Goal: Task Accomplishment & Management: Manage account settings

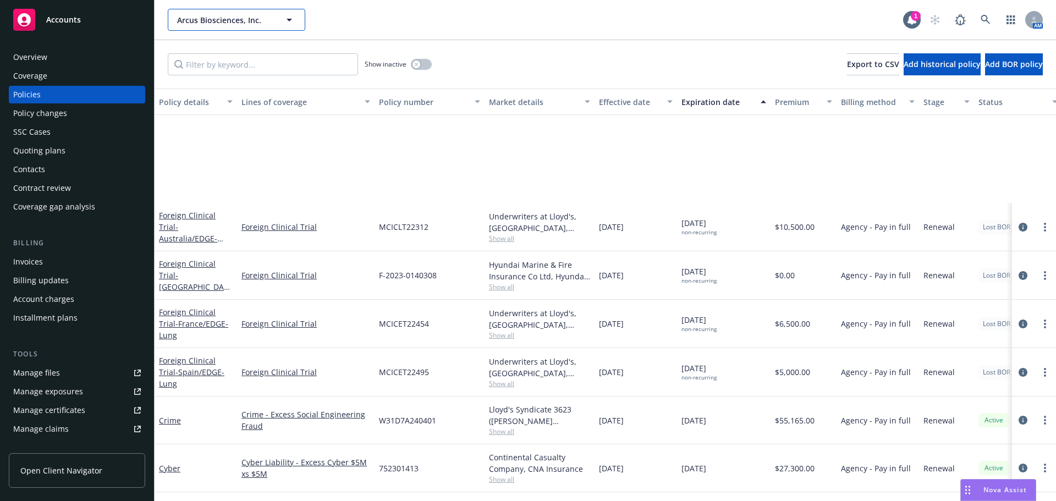
scroll to position [175, 0]
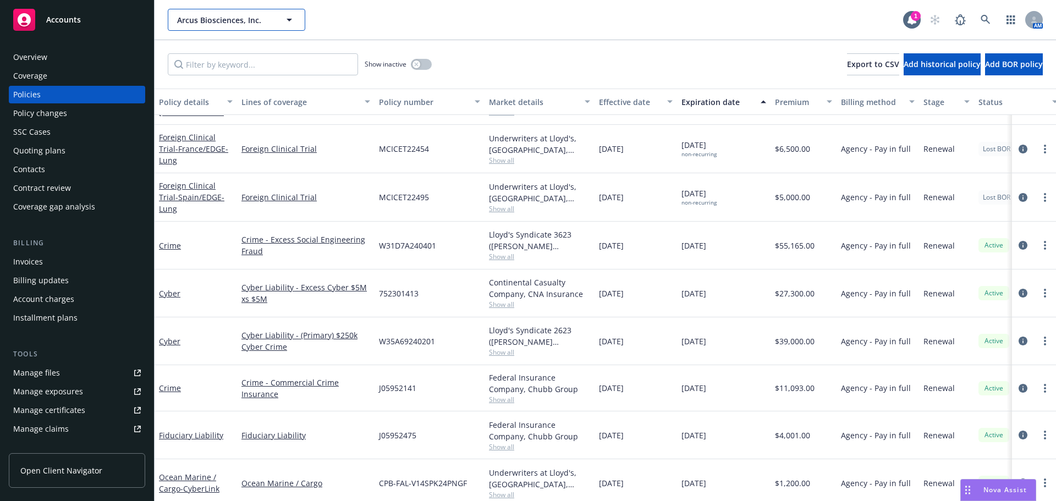
click at [200, 19] on span "Arcus Biosciences, Inc." at bounding box center [224, 20] width 95 height 12
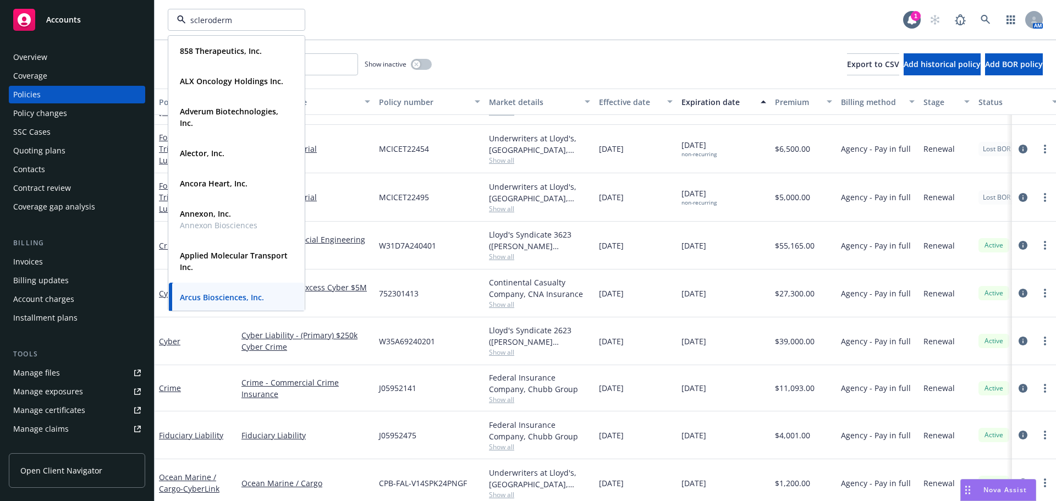
type input "[MEDICAL_DATA]"
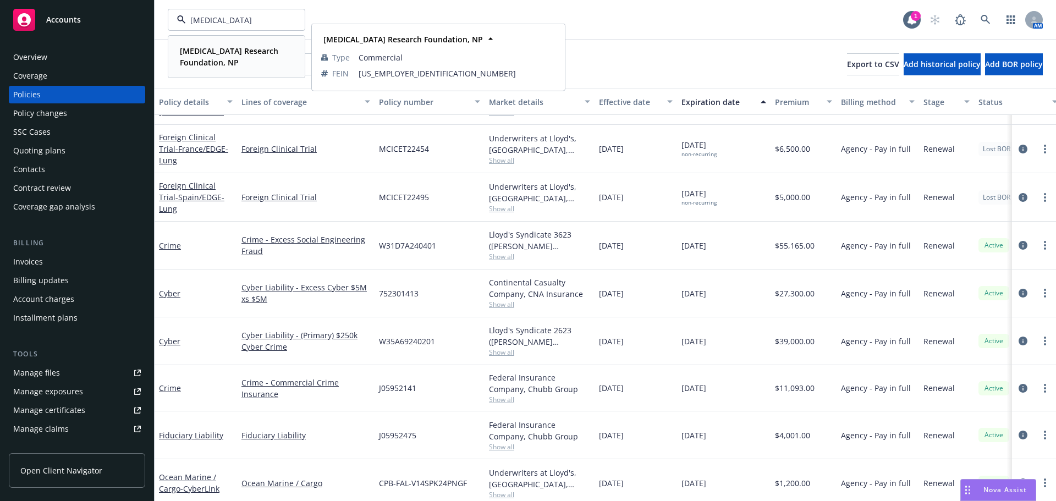
click at [241, 56] on span "[MEDICAL_DATA] Research Foundation, NP" at bounding box center [235, 56] width 111 height 23
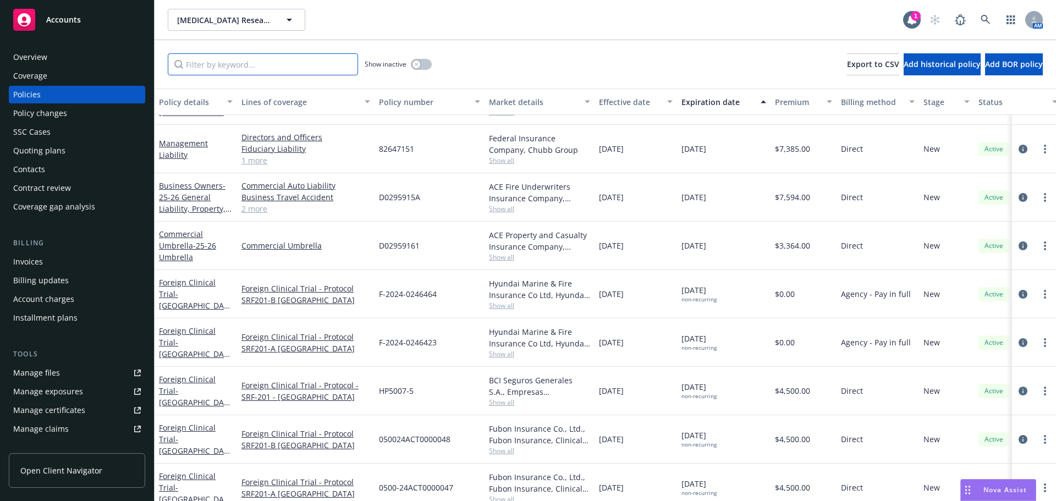
click at [258, 62] on input "Filter by keyword..." at bounding box center [263, 64] width 190 height 22
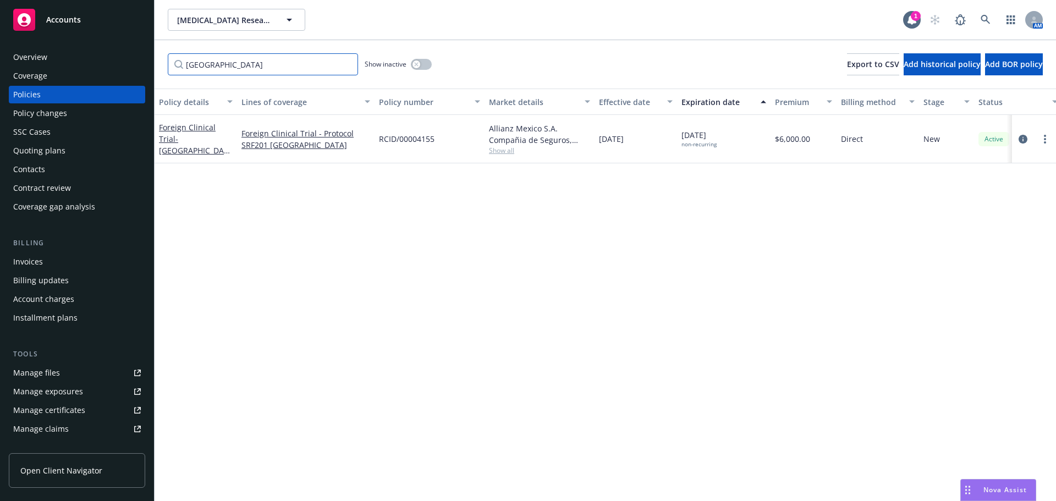
type input "[GEOGRAPHIC_DATA]"
click at [198, 138] on span "- [GEOGRAPHIC_DATA]/SRF201" at bounding box center [194, 151] width 71 height 34
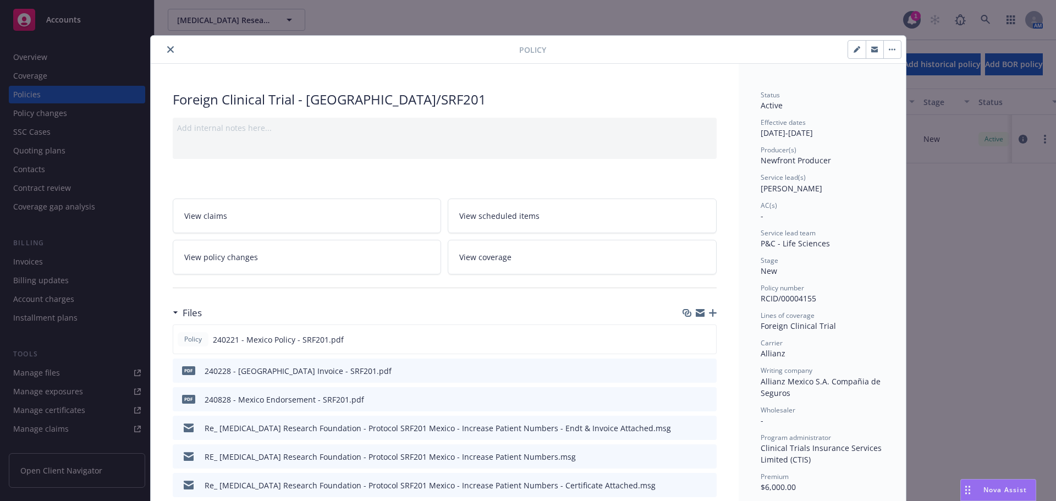
click at [709, 313] on icon "button" at bounding box center [713, 313] width 8 height 8
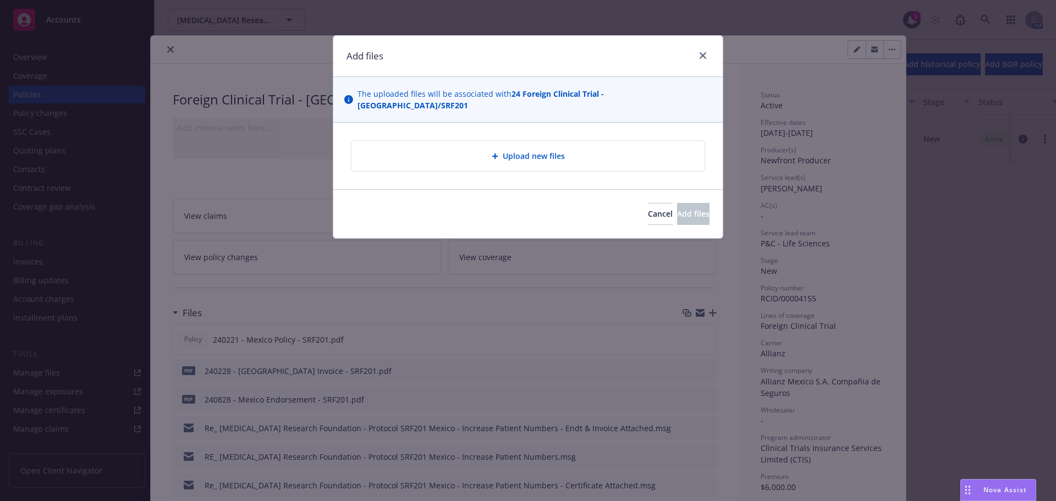
type textarea "x"
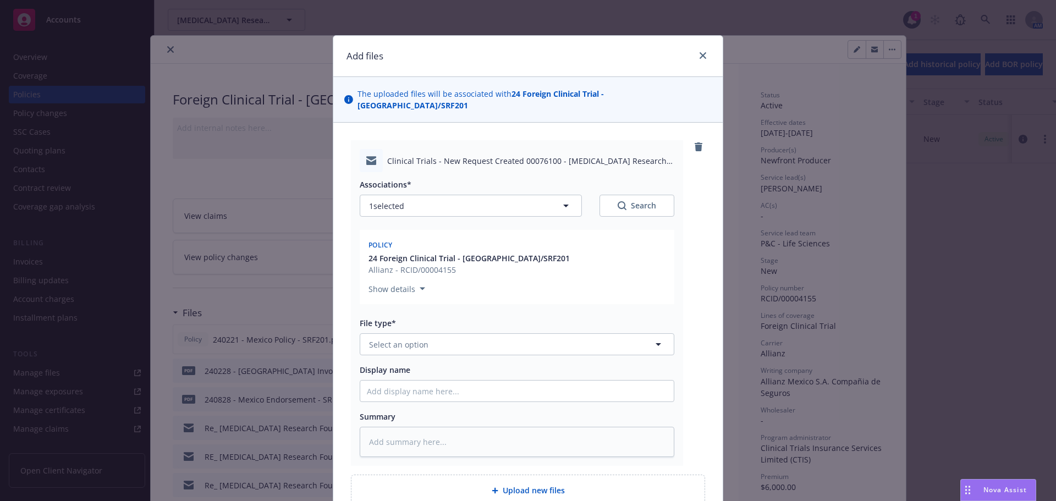
drag, startPoint x: 394, startPoint y: 345, endPoint x: 400, endPoint y: 324, distance: 21.2
click at [394, 344] on div "Associations* 1 selected Search Policy 24 Foreign Clinical Trial - [GEOGRAPHIC_…" at bounding box center [517, 314] width 314 height 285
click at [400, 333] on button "Select an option" at bounding box center [517, 344] width 314 height 22
type input "em"
click at [547, 396] on div "Email" at bounding box center [517, 404] width 300 height 16
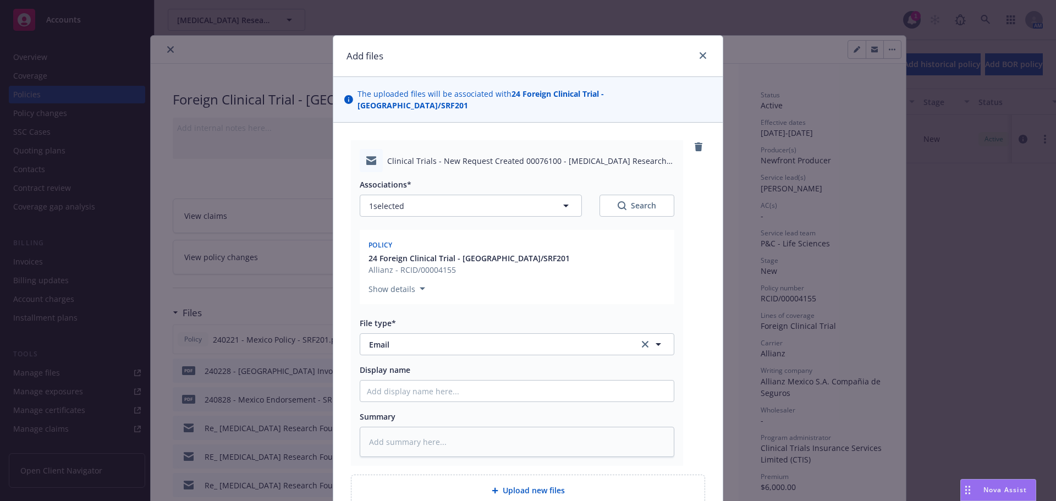
type textarea "x"
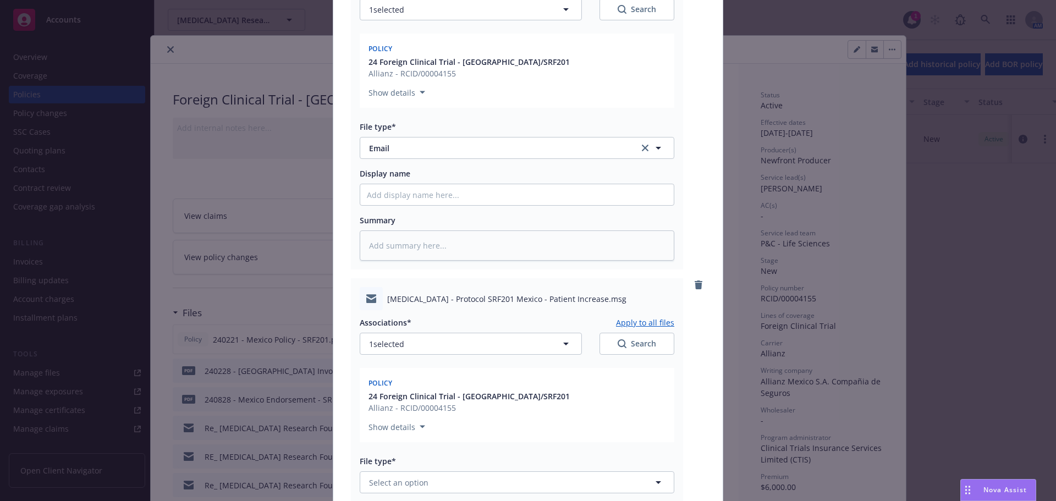
scroll to position [385, 0]
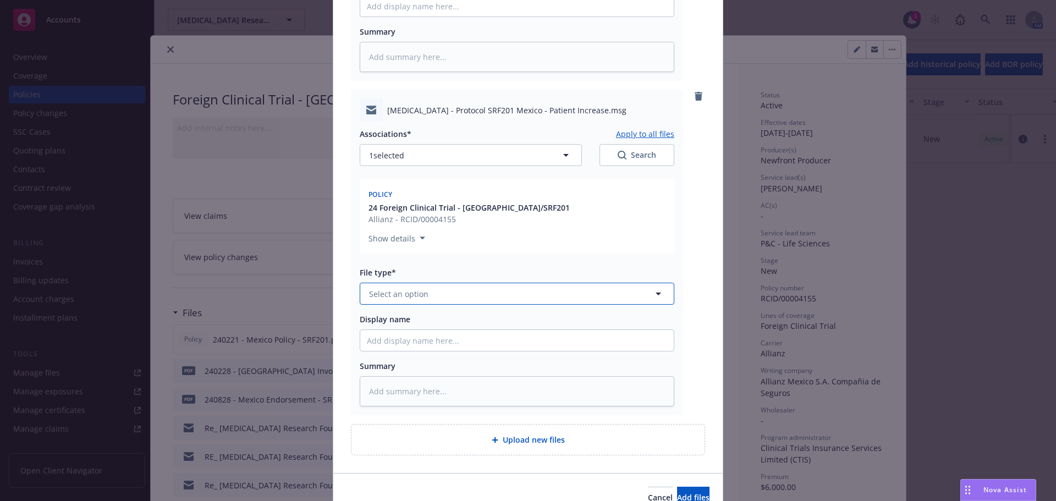
click at [430, 288] on button "Select an option" at bounding box center [517, 294] width 314 height 22
type input "em"
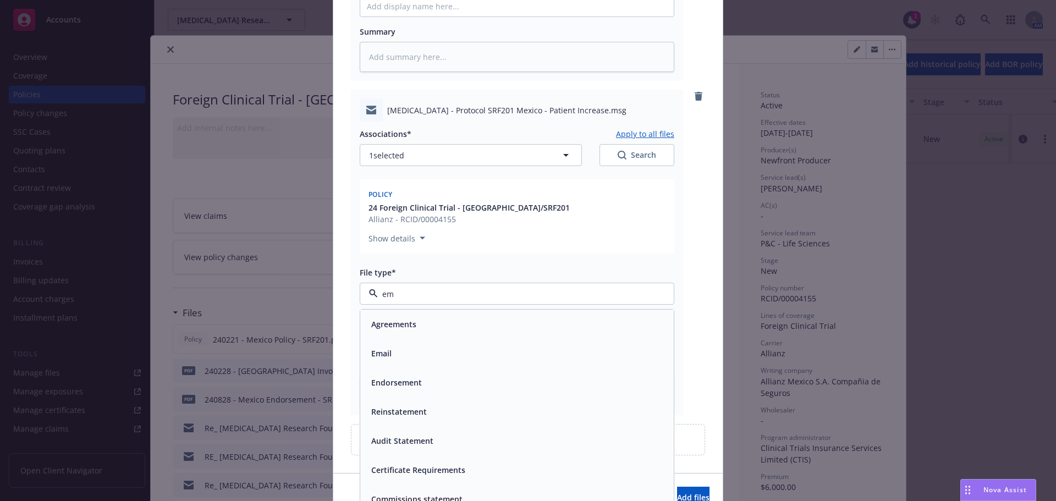
click at [479, 345] on div "Email" at bounding box center [517, 353] width 300 height 16
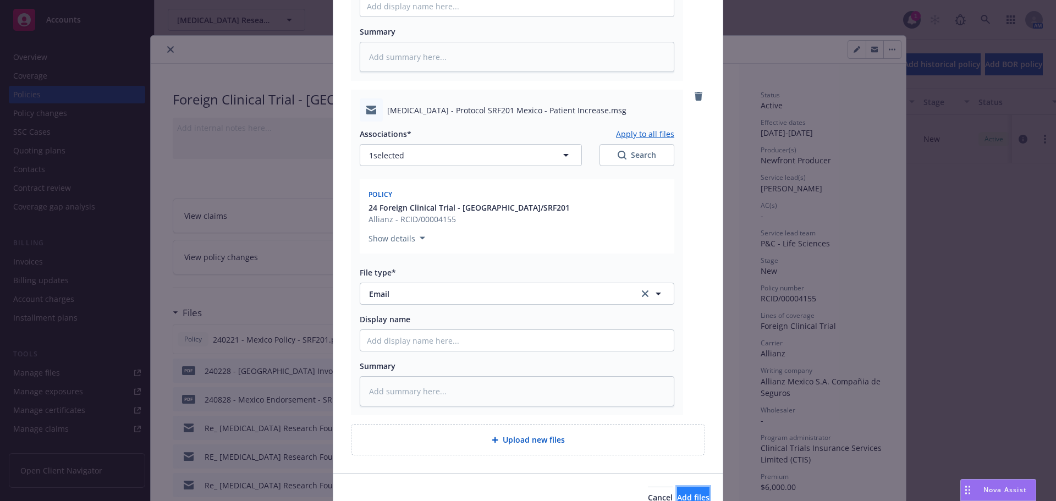
click at [677, 492] on span "Add files" at bounding box center [693, 497] width 32 height 10
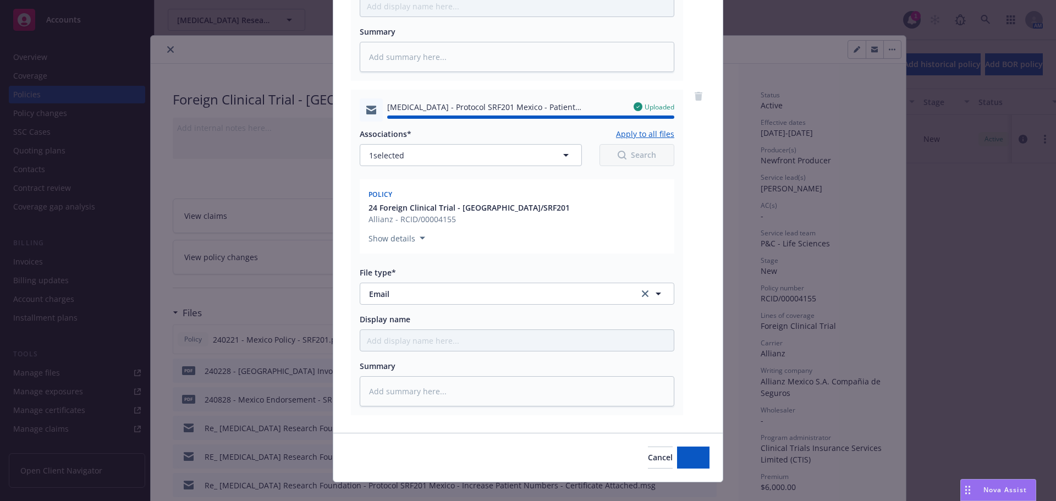
type textarea "x"
